Goal: Information Seeking & Learning: Learn about a topic

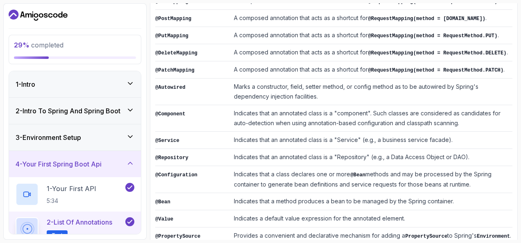
scroll to position [257, 0]
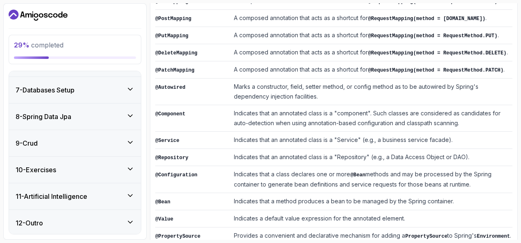
click at [72, 104] on div "8 - Spring Data Jpa" at bounding box center [75, 117] width 132 height 26
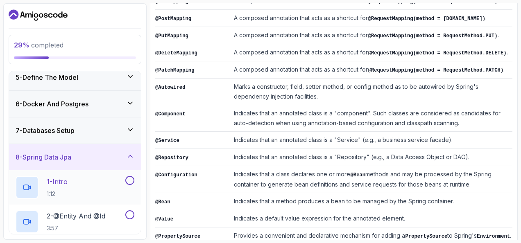
scroll to position [104, 0]
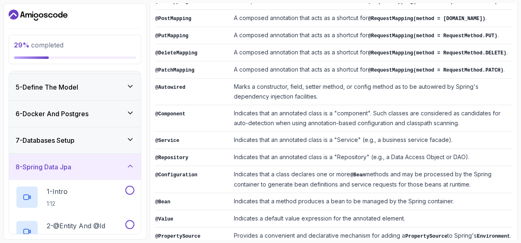
click at [84, 110] on h3 "6 - Docker And Postgres" at bounding box center [52, 114] width 73 height 10
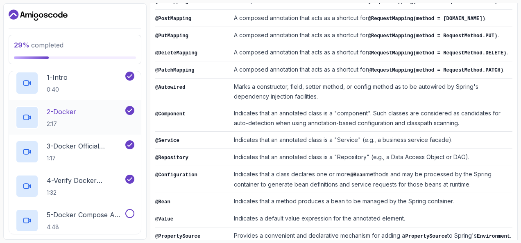
scroll to position [166, 0]
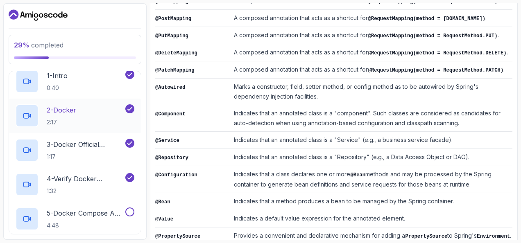
click at [95, 183] on p "4 - Verify Docker Installation" at bounding box center [85, 179] width 77 height 10
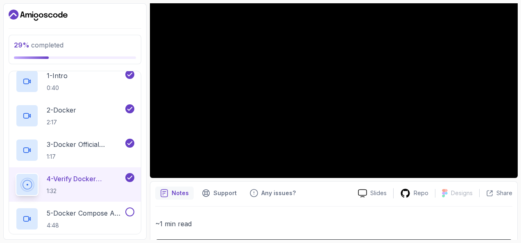
scroll to position [101, 0]
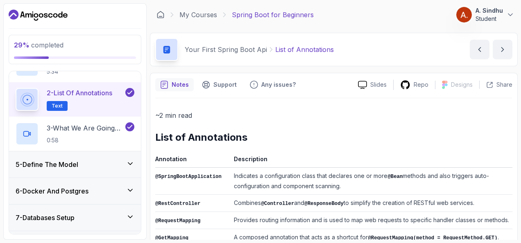
scroll to position [166, 0]
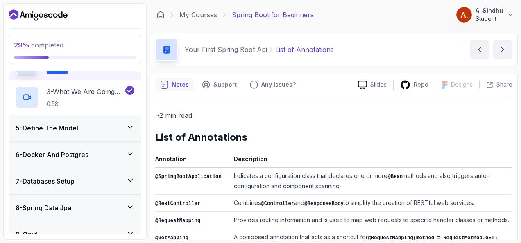
click at [108, 150] on div "6 - Docker And Postgres" at bounding box center [75, 155] width 119 height 10
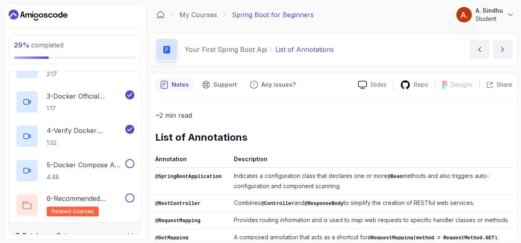
scroll to position [232, 0]
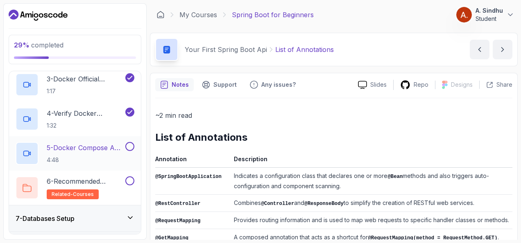
click at [71, 147] on p "5 - Docker Compose And Postgres" at bounding box center [85, 148] width 77 height 10
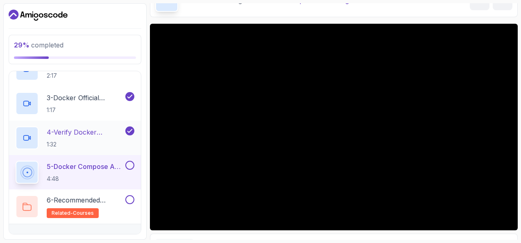
scroll to position [212, 0]
click at [80, 131] on p "4 - Verify Docker Installation" at bounding box center [85, 133] width 77 height 10
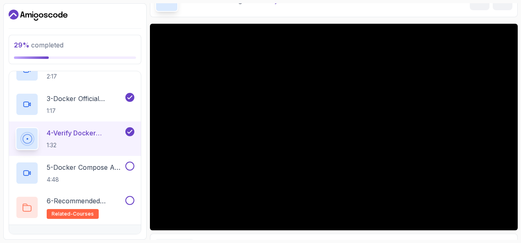
click at [16, 127] on button "4 - Verify Docker Installation 1:32" at bounding box center [75, 138] width 119 height 23
